Goal: Navigation & Orientation: Find specific page/section

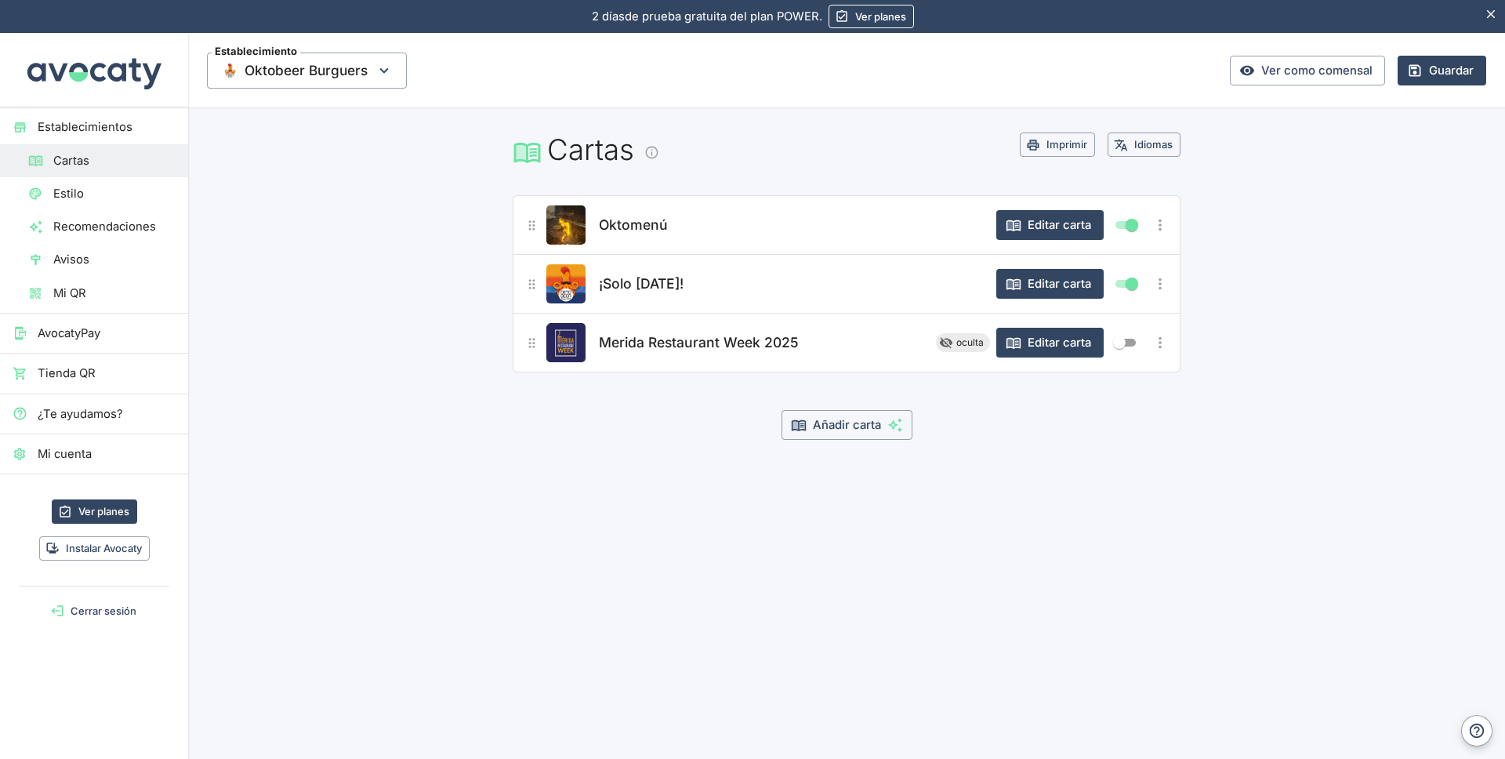
click at [664, 340] on span "Merida Restaurant Week 2025" at bounding box center [699, 343] width 200 height 22
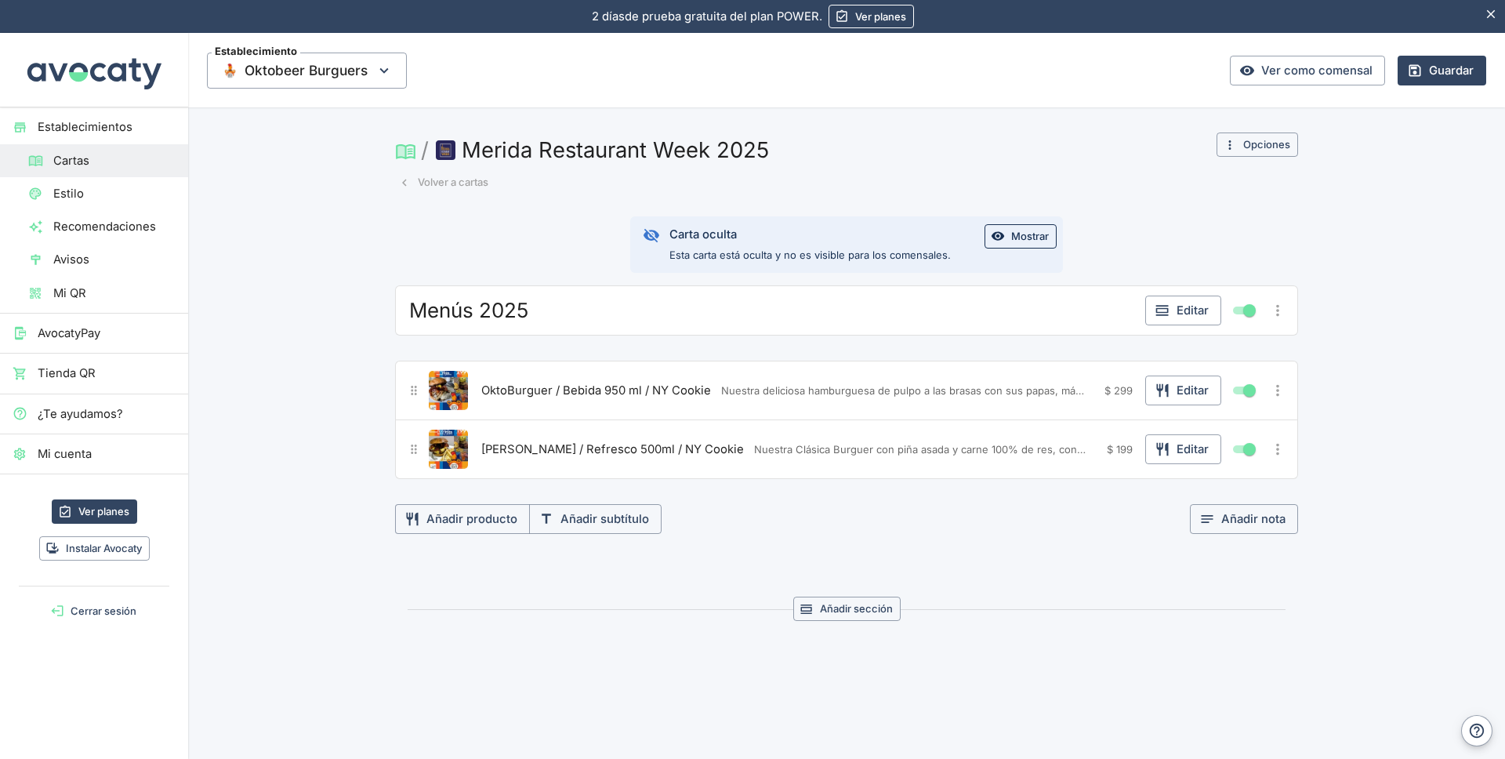
click at [78, 163] on span "Cartas" at bounding box center [114, 160] width 122 height 17
click at [78, 162] on span "Cartas" at bounding box center [114, 160] width 122 height 17
click at [75, 167] on span "Cartas" at bounding box center [114, 160] width 122 height 17
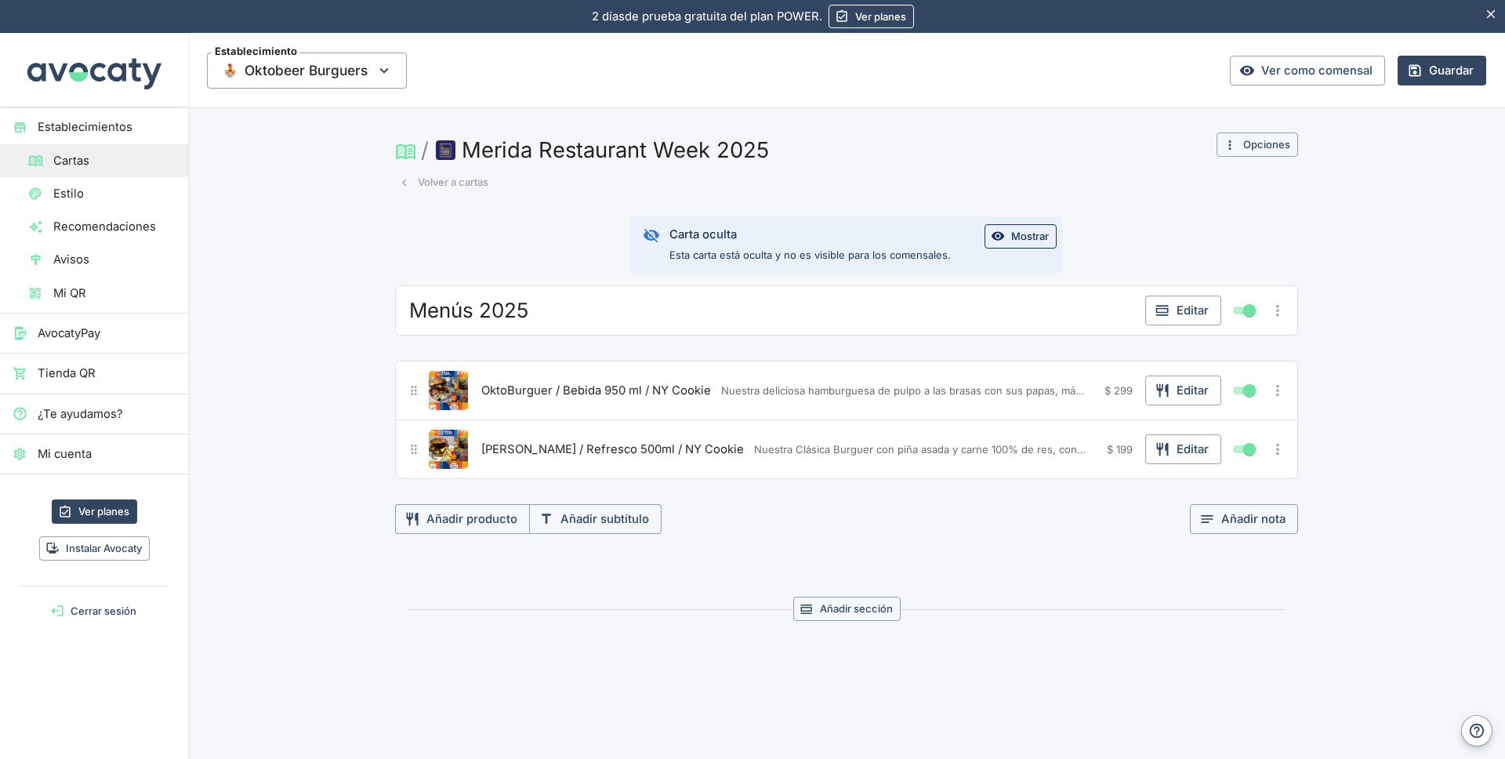
click at [408, 184] on button "Volver a cartas" at bounding box center [443, 182] width 97 height 24
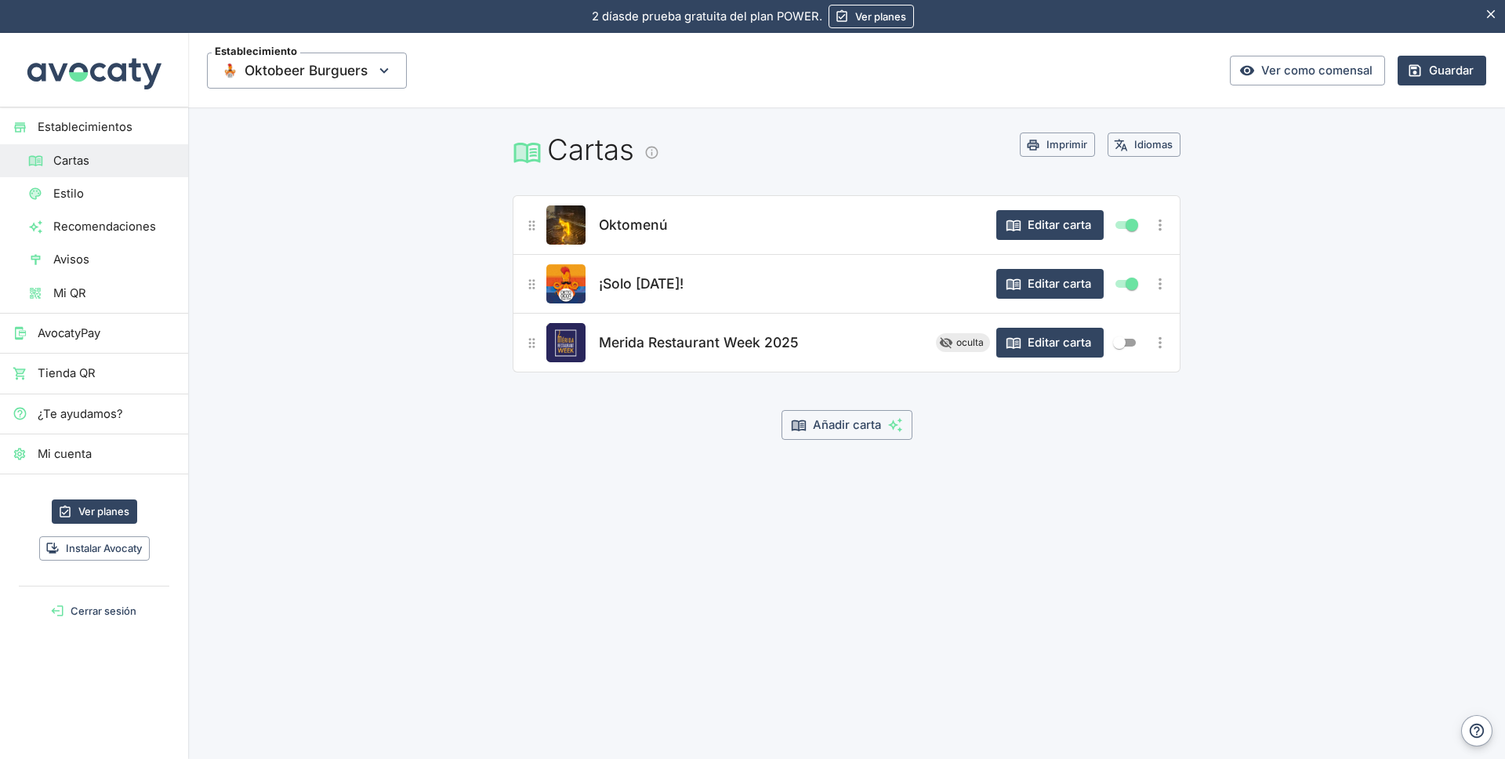
click at [640, 287] on span "¡Solo [DATE]!" at bounding box center [641, 284] width 85 height 22
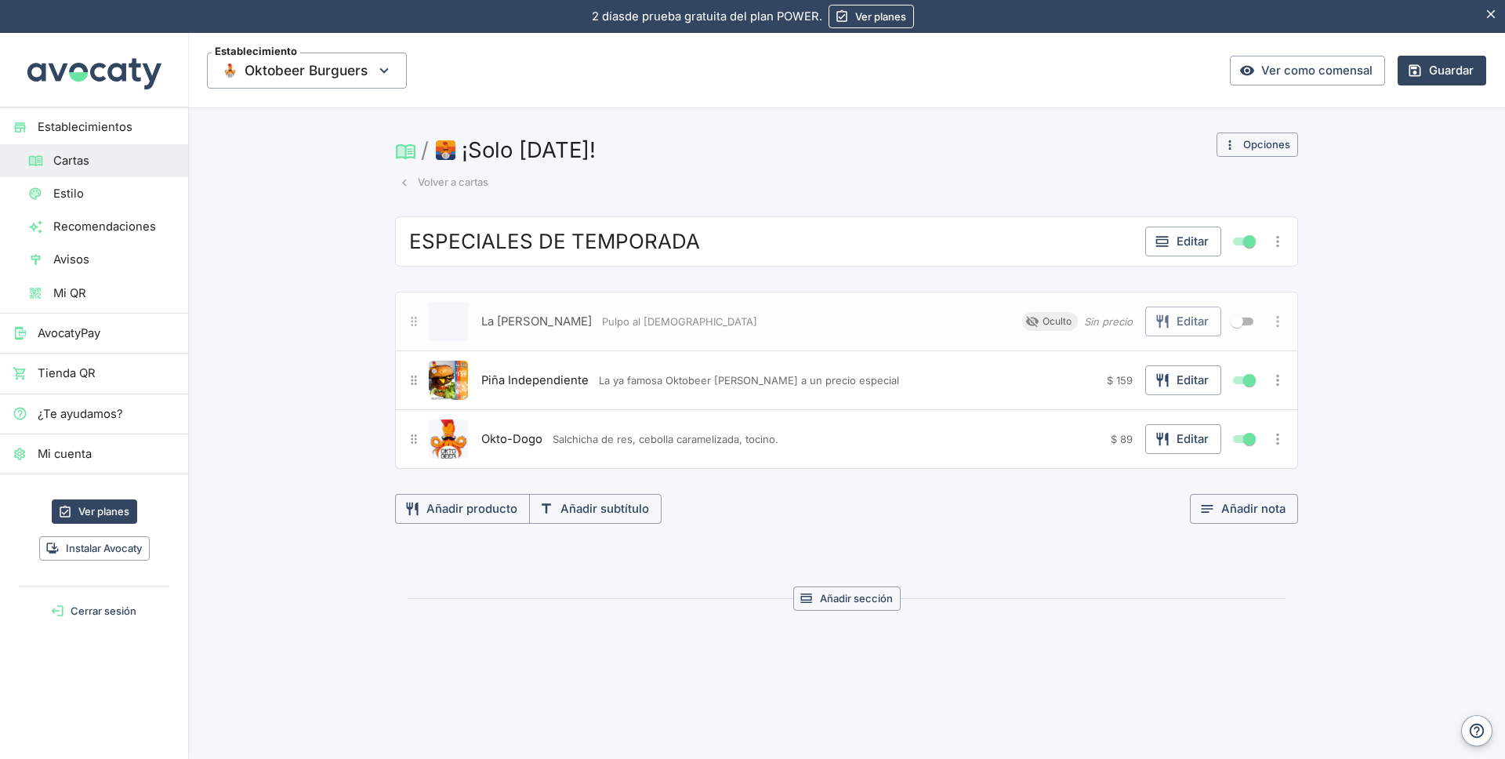
click at [401, 183] on icon "button" at bounding box center [404, 183] width 14 height 14
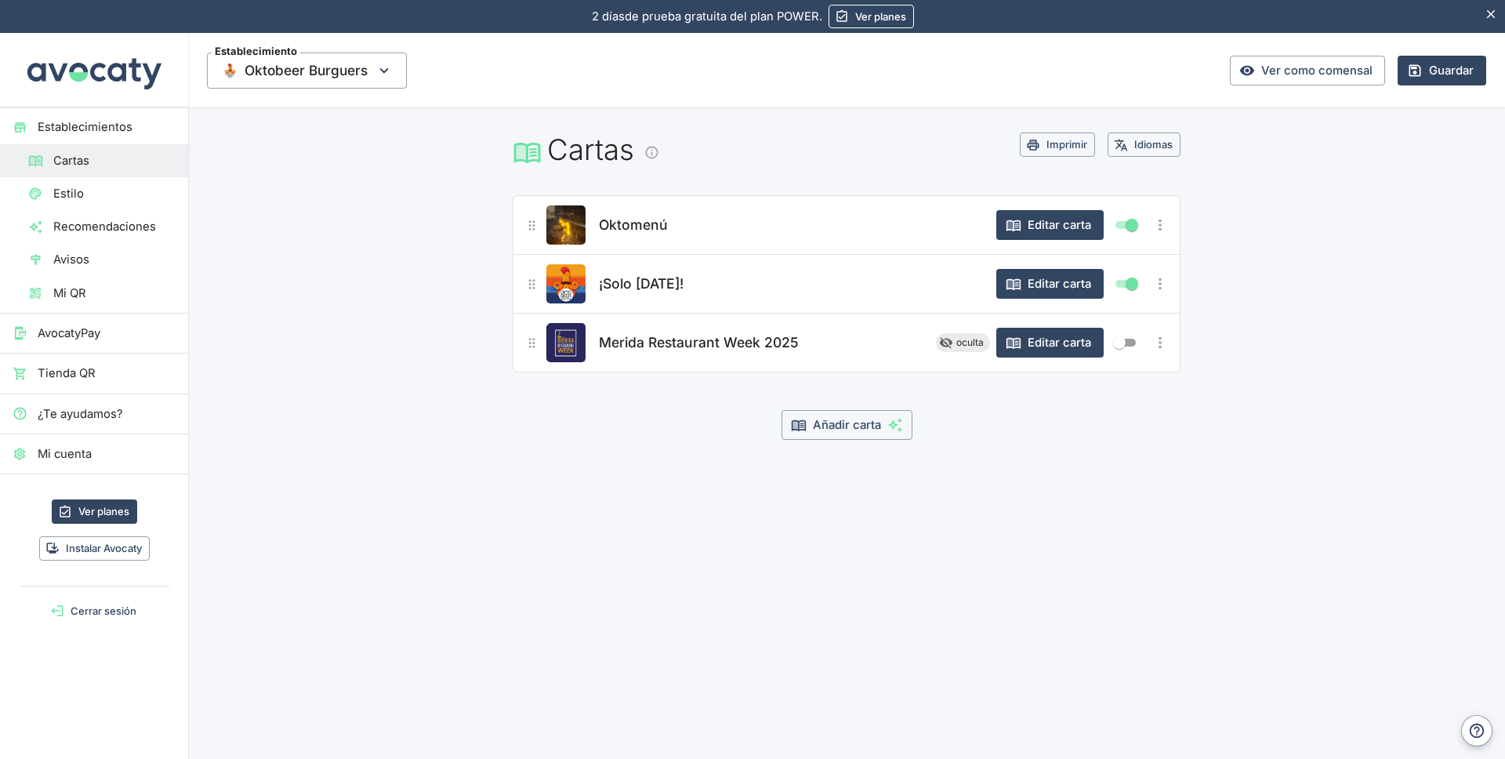
click at [648, 226] on span "Oktomenú" at bounding box center [633, 225] width 69 height 22
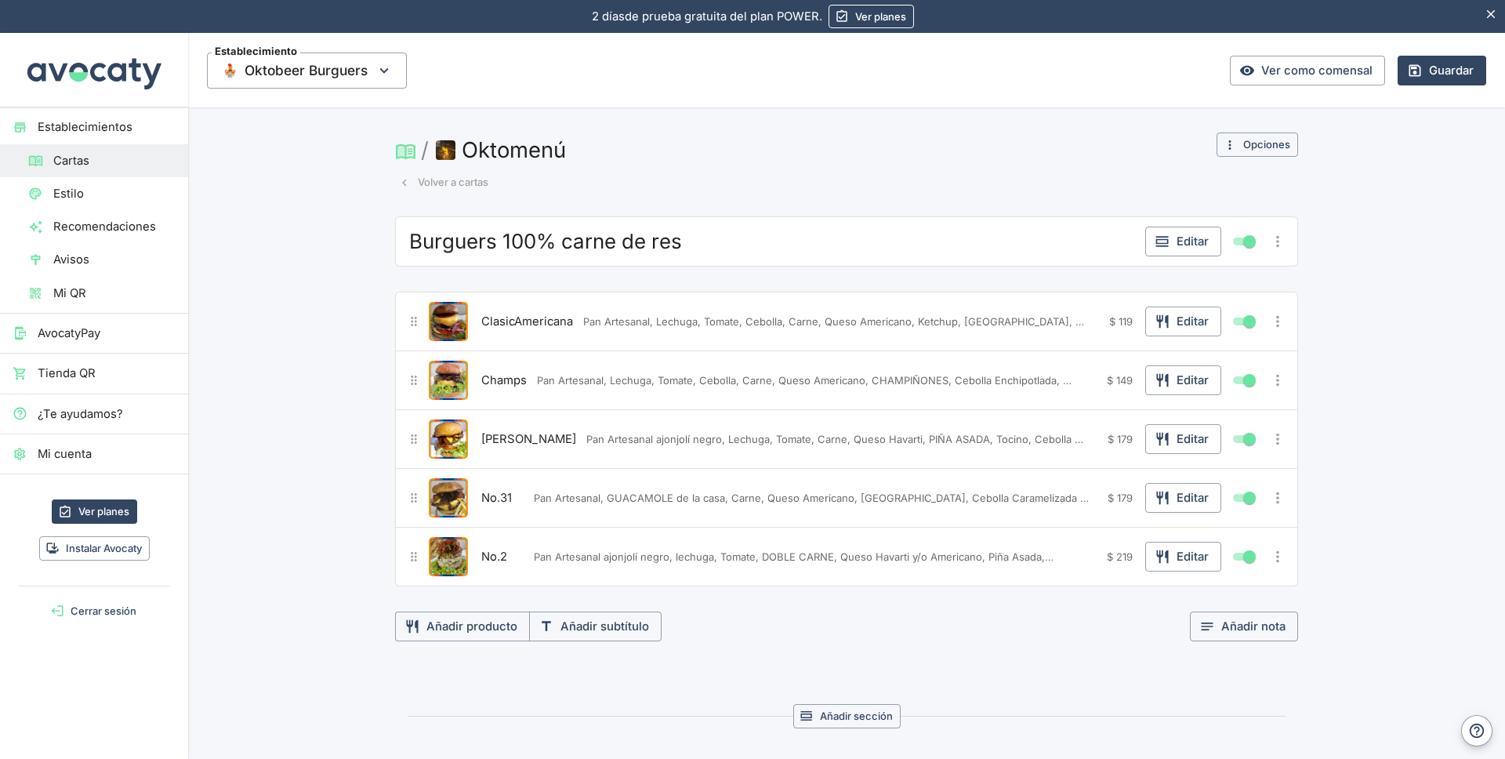
click at [401, 182] on icon "button" at bounding box center [404, 183] width 14 height 14
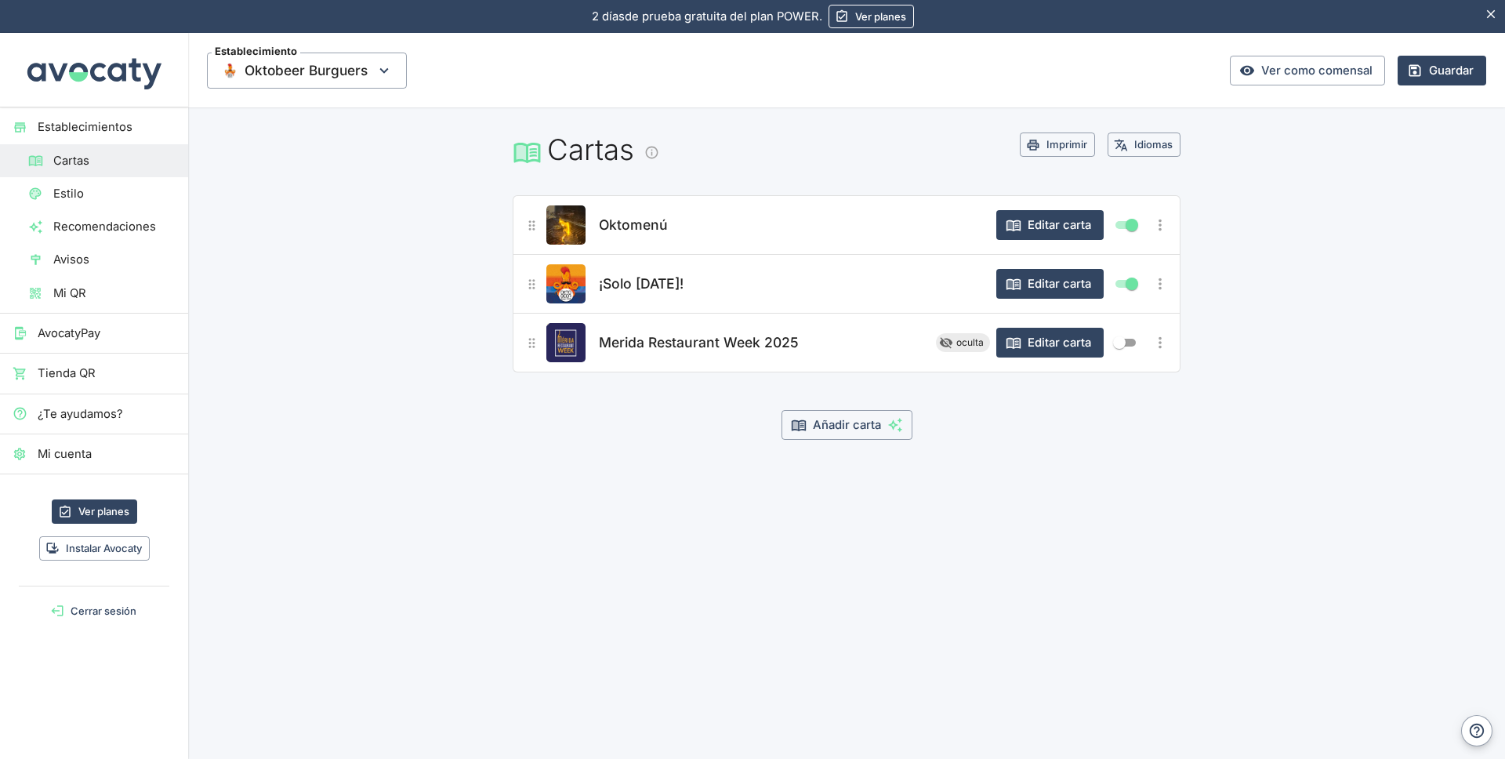
click at [416, 259] on main "Cartas Imprimir Idiomas Oktomenú Editar carta ¡Solo [DATE]! Editar carta Merida…" at bounding box center [846, 311] width 1317 height 408
